Goal: Task Accomplishment & Management: Complete application form

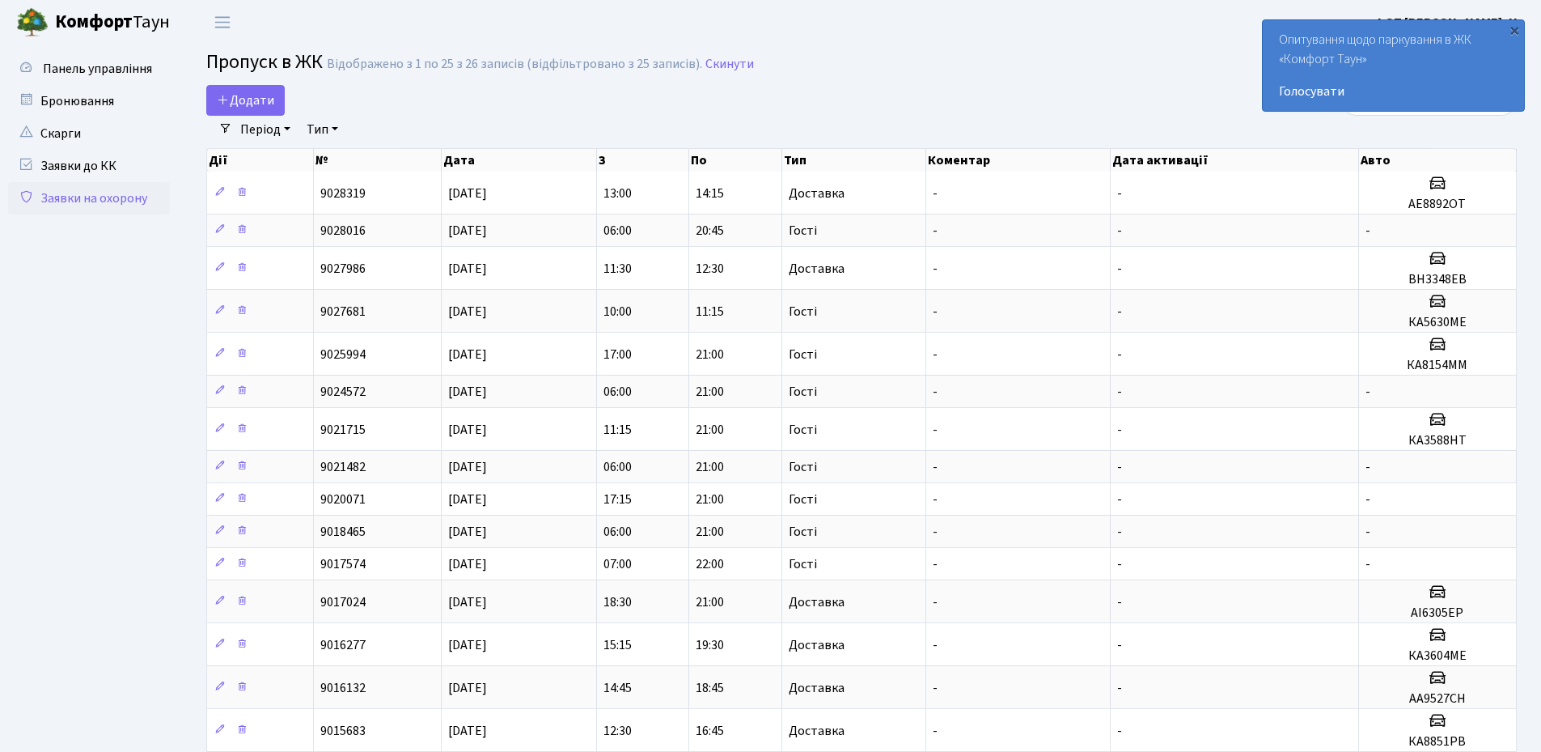
select select "25"
click at [252, 107] on span "Додати" at bounding box center [245, 100] width 57 height 18
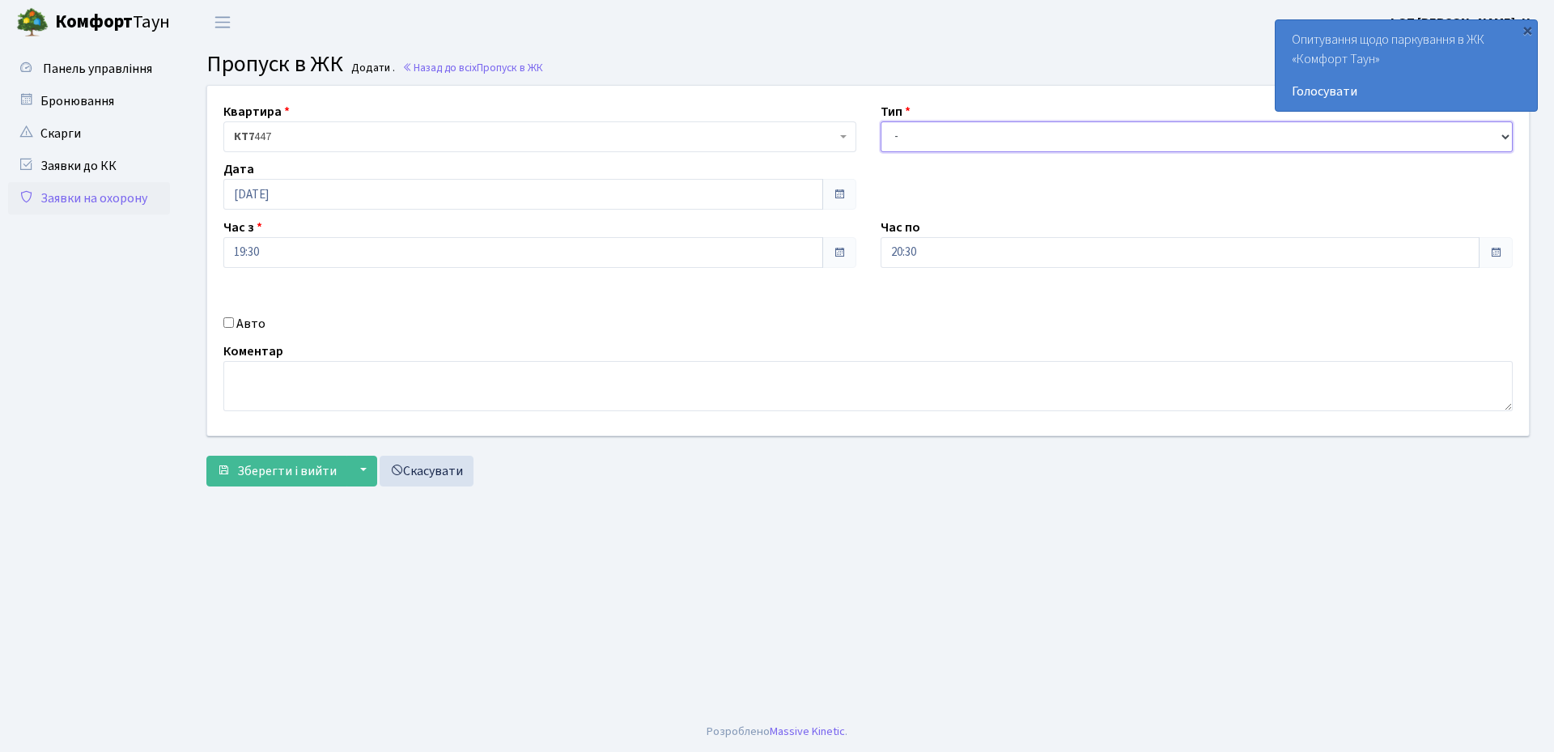
click at [932, 135] on select "- Доставка Таксі Гості Сервіс" at bounding box center [1196, 136] width 633 height 31
click at [935, 65] on h3 "Пропуск в ЖК Додати . Назад до всіх Пропуск в ЖК" at bounding box center [867, 65] width 1323 height 28
